Goal: Task Accomplishment & Management: Use online tool/utility

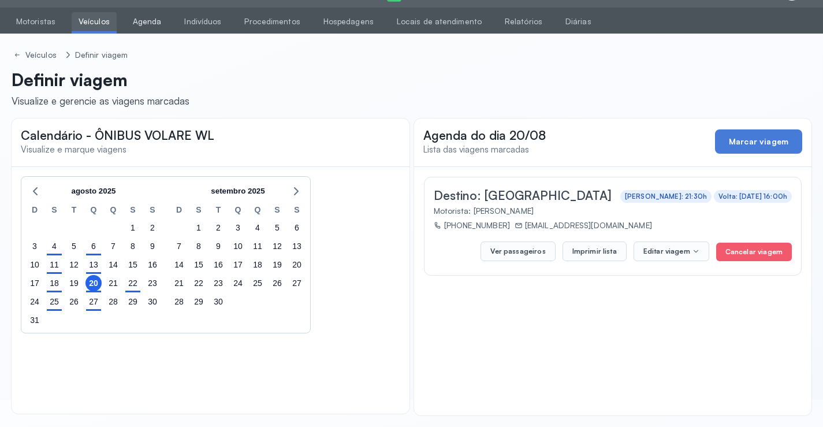
click at [151, 12] on link "Agenda" at bounding box center [147, 21] width 43 height 19
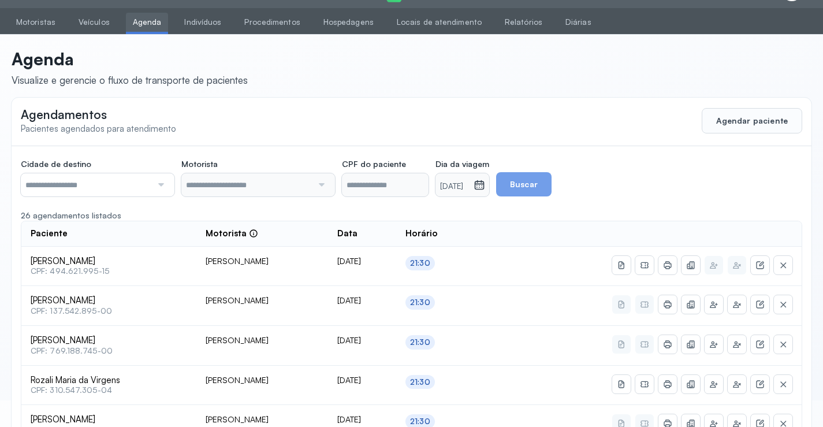
scroll to position [27, 0]
type input "********"
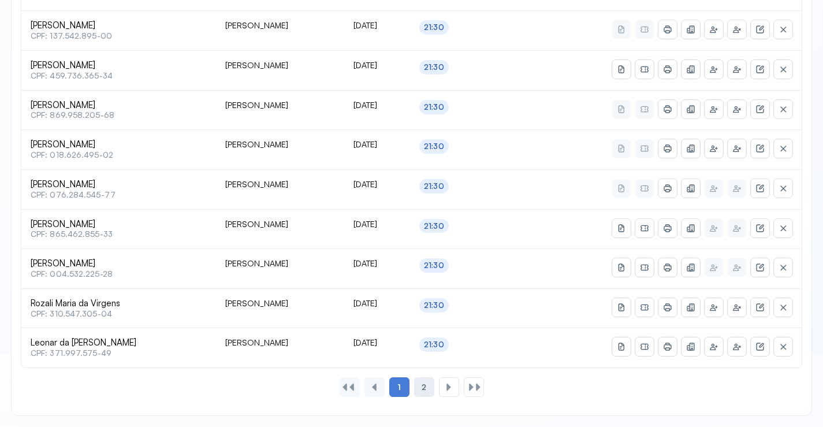
click at [422, 388] on span "2" at bounding box center [424, 387] width 5 height 10
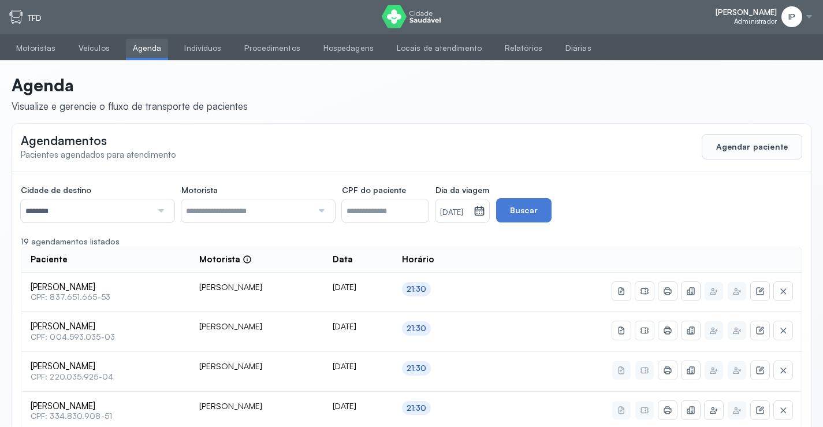
scroll to position [0, 0]
click at [92, 43] on link "Veículos" at bounding box center [94, 48] width 45 height 19
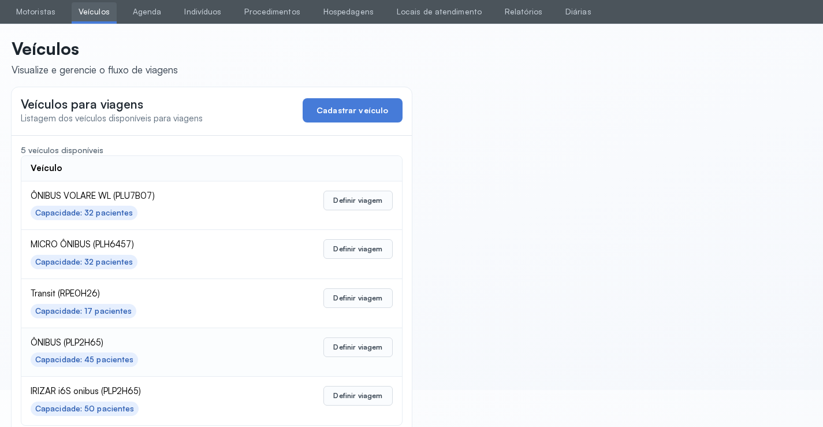
scroll to position [57, 0]
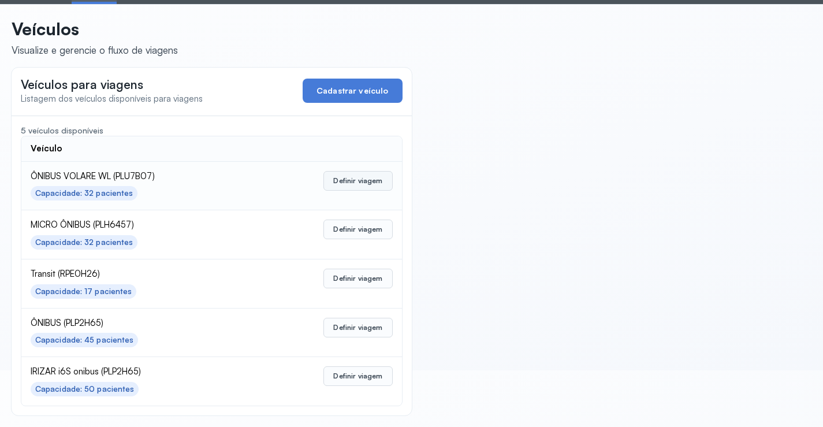
click at [371, 174] on button "Definir viagem" at bounding box center [358, 181] width 69 height 20
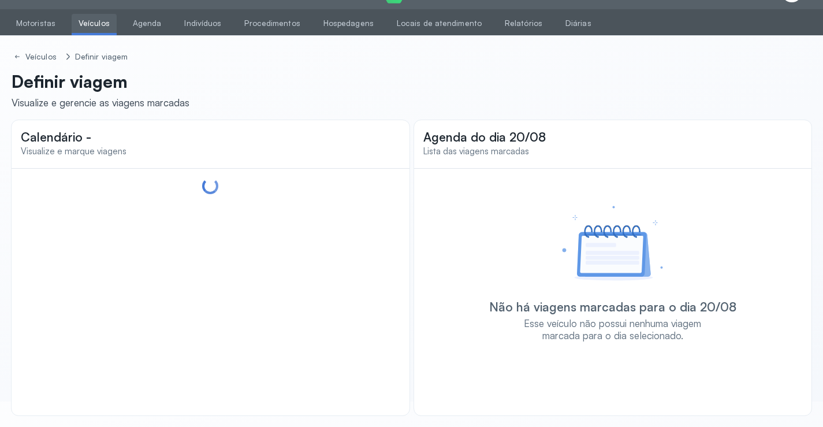
scroll to position [27, 0]
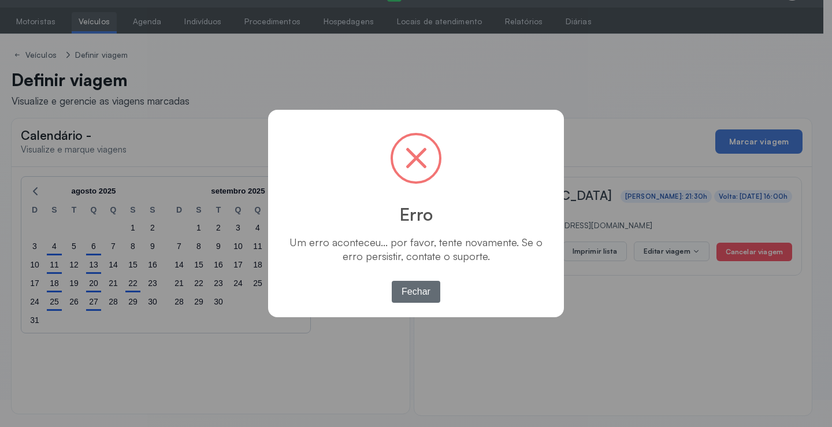
click at [413, 294] on button "Fechar" at bounding box center [416, 292] width 49 height 22
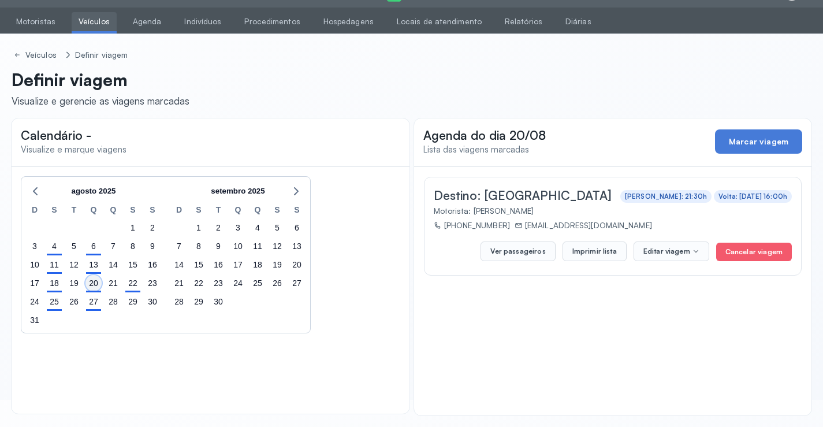
click at [90, 281] on div "20" at bounding box center [94, 283] width 16 height 16
click at [596, 252] on button "Imprimir lista" at bounding box center [595, 251] width 64 height 20
